Goal: Task Accomplishment & Management: Manage account settings

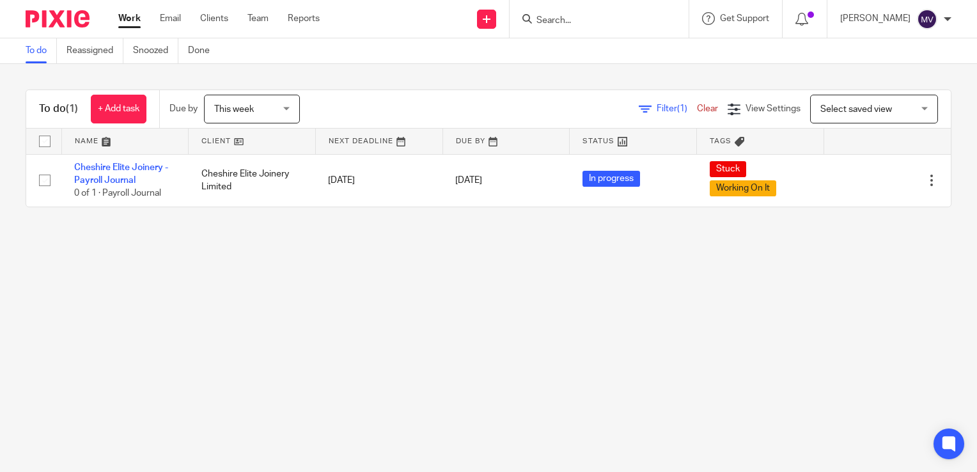
click at [281, 106] on span "This week" at bounding box center [248, 108] width 68 height 27
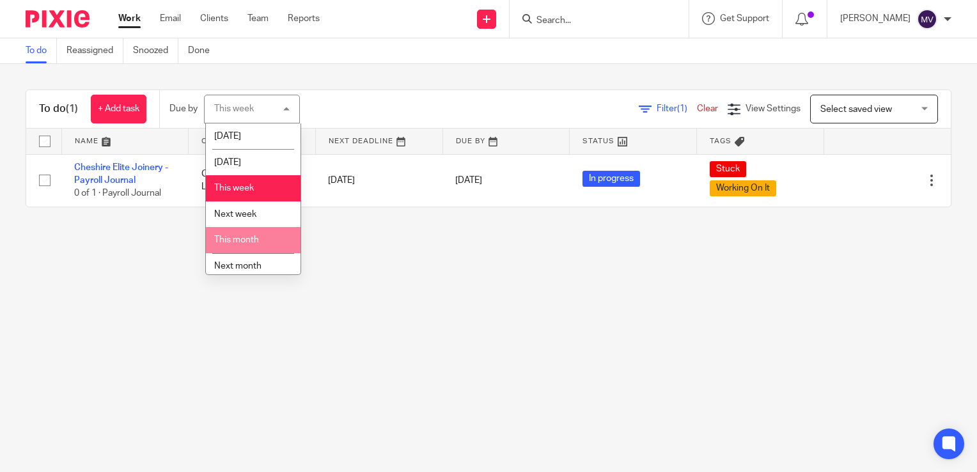
click at [261, 241] on li "This month" at bounding box center [253, 240] width 95 height 26
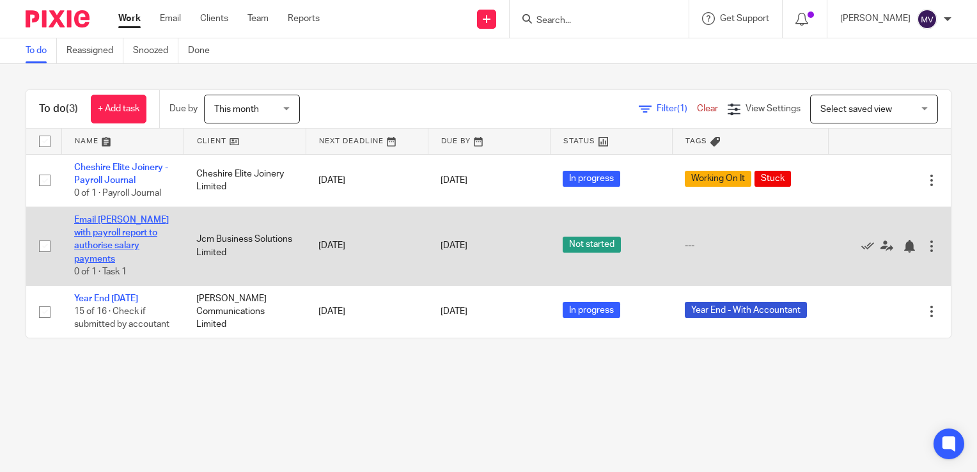
click at [138, 223] on link "Email [PERSON_NAME] with payroll report to authorise salary payments" at bounding box center [121, 240] width 95 height 48
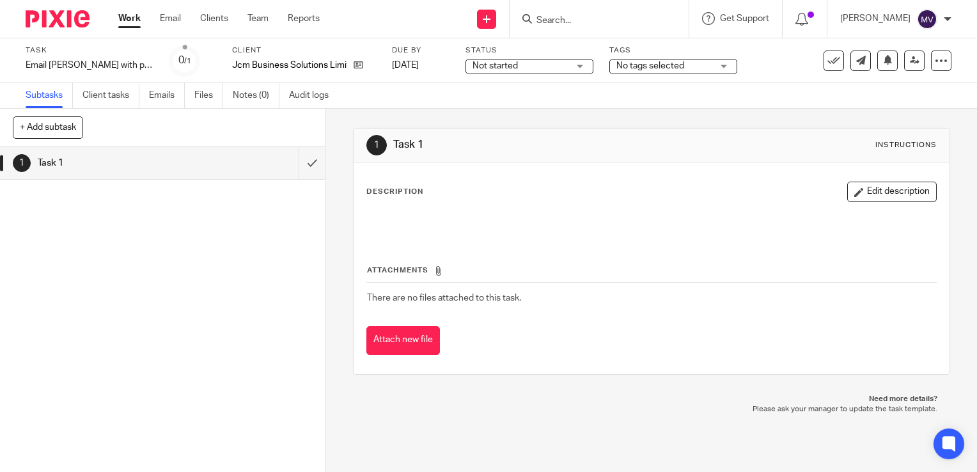
click at [500, 64] on span "Not started" at bounding box center [495, 65] width 45 height 9
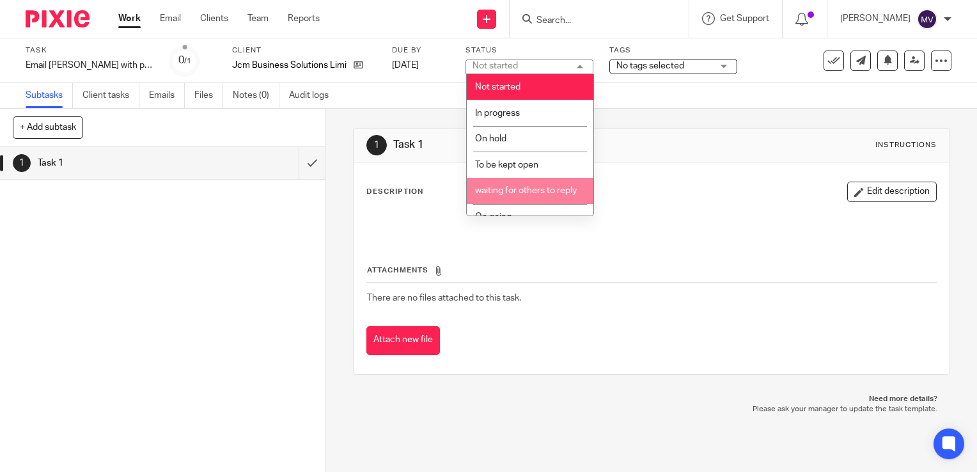
click at [528, 193] on span "waiting for others to reply" at bounding box center [526, 190] width 102 height 9
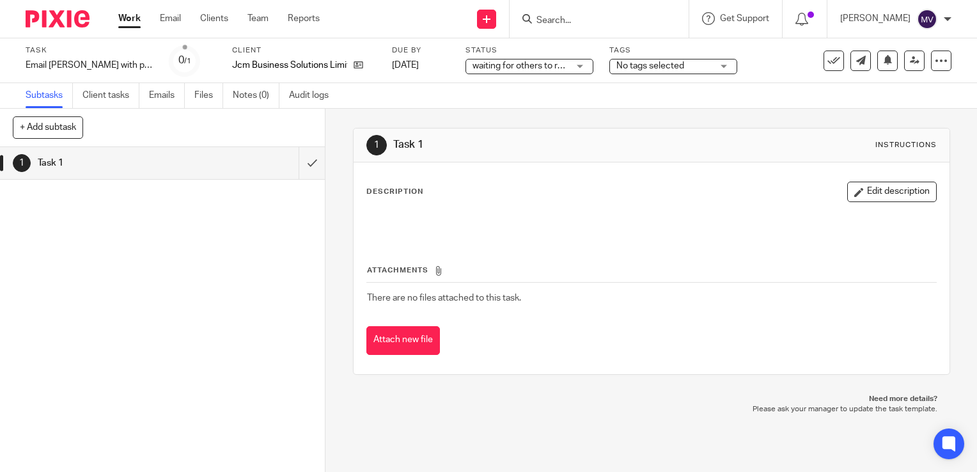
click at [134, 18] on link "Work" at bounding box center [129, 18] width 22 height 13
